Goal: Find specific page/section: Find specific page/section

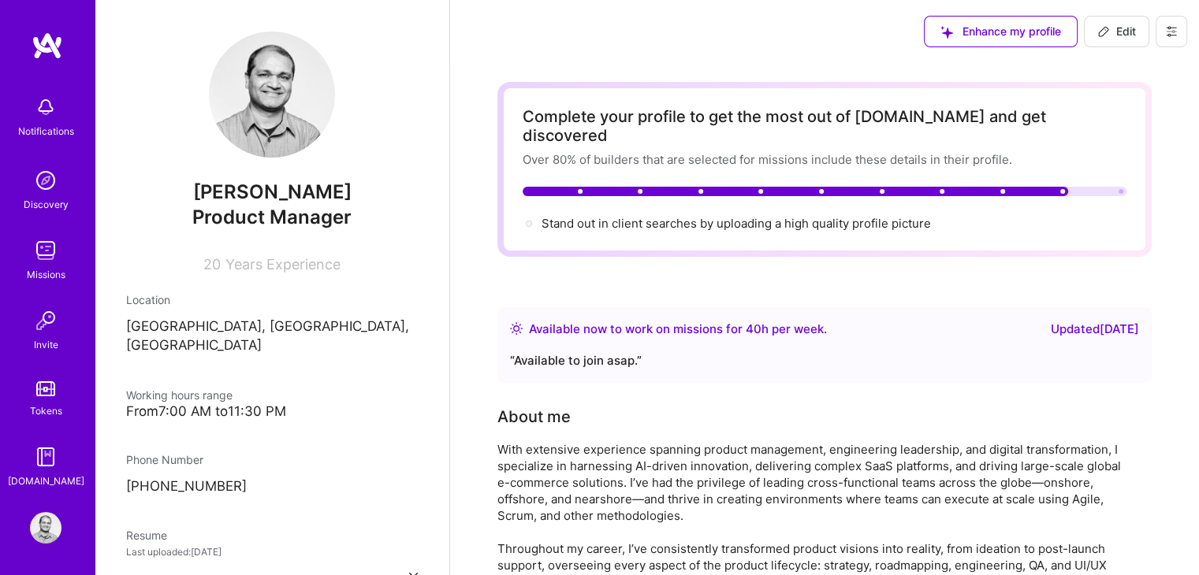
click at [39, 265] on img at bounding box center [46, 251] width 32 height 32
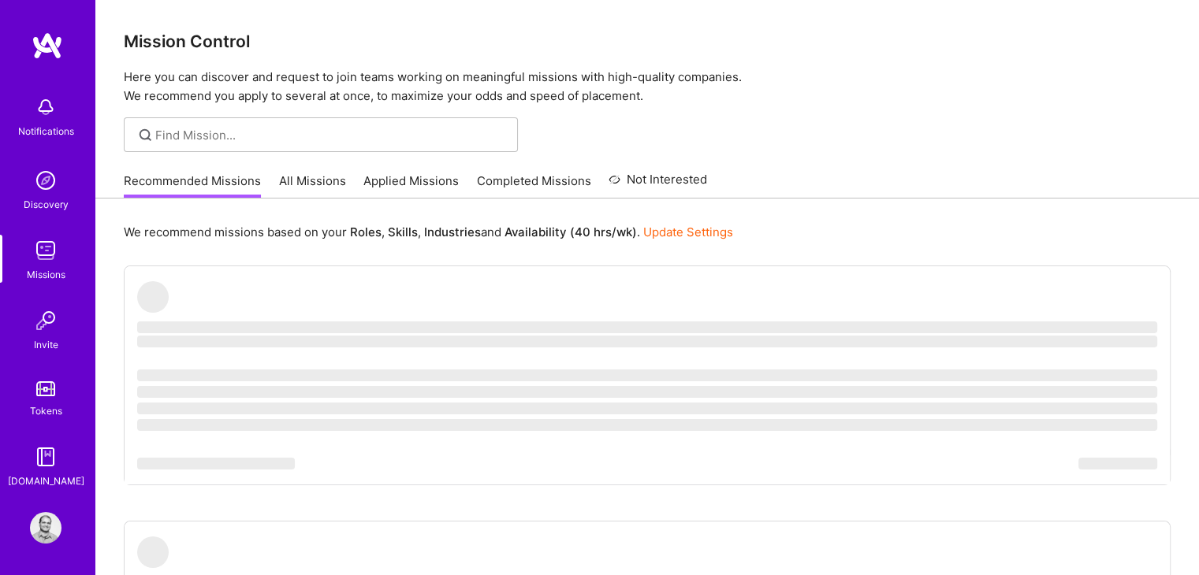
click at [318, 184] on link "All Missions" at bounding box center [312, 186] width 67 height 26
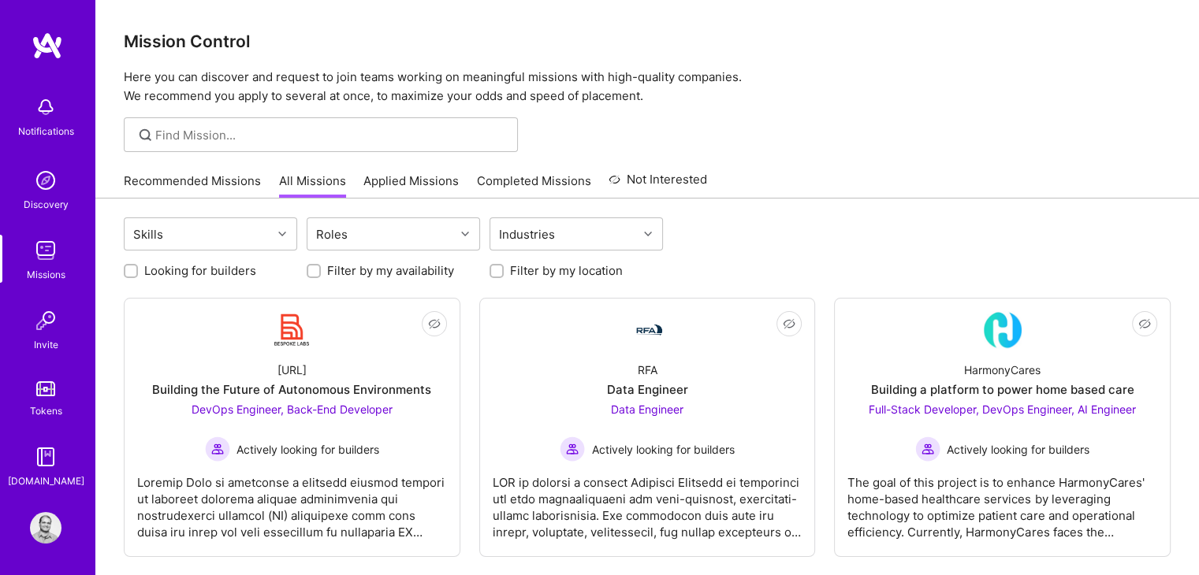
click at [128, 269] on input "Looking for builders" at bounding box center [132, 271] width 11 height 11
checkbox input "true"
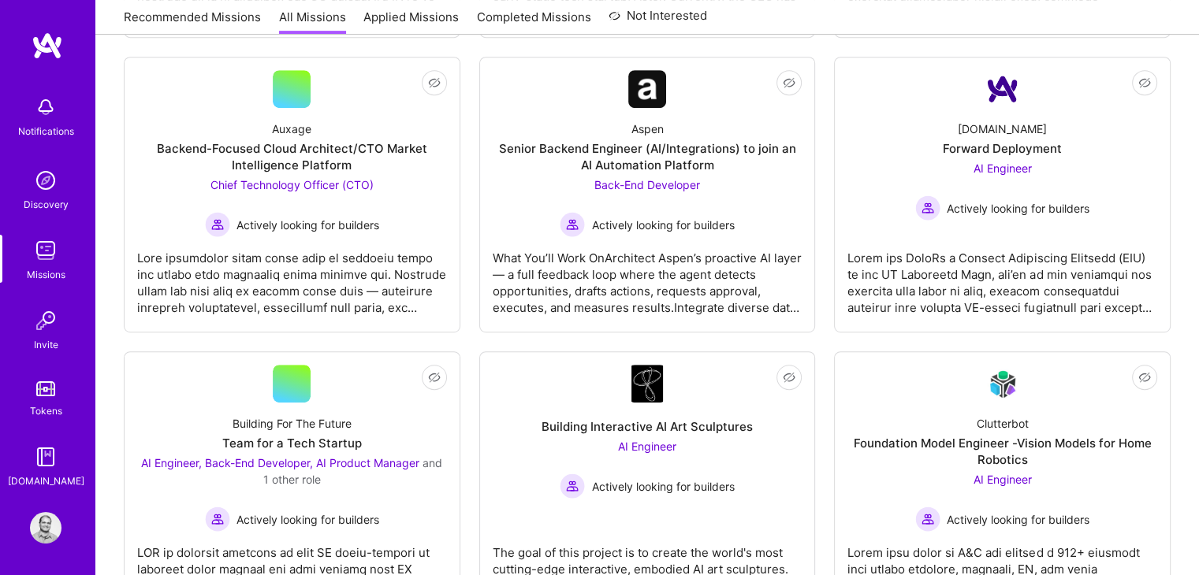
scroll to position [781, 0]
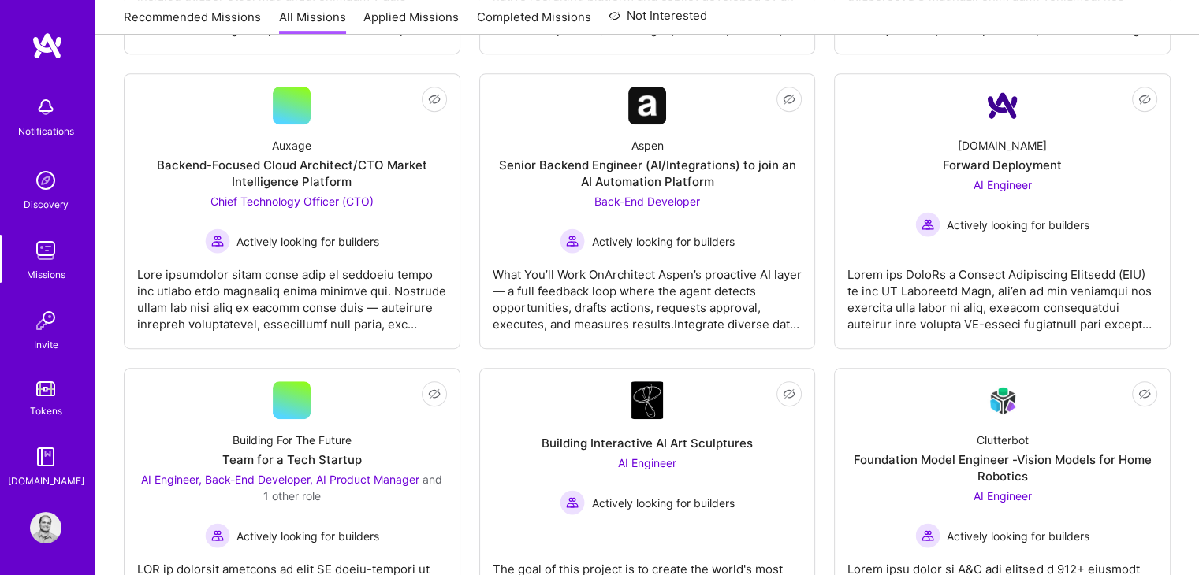
click at [192, 9] on link "Recommended Missions" at bounding box center [192, 22] width 137 height 26
